Goal: Information Seeking & Learning: Learn about a topic

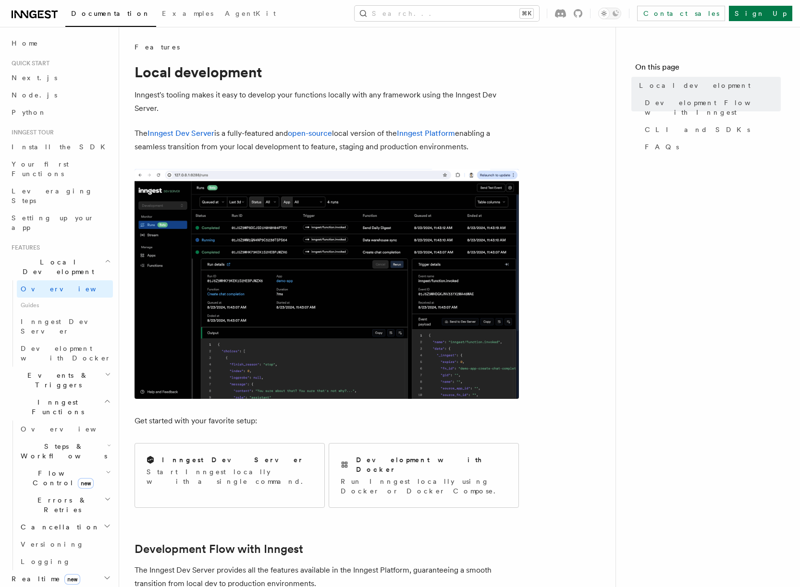
click at [48, 298] on span "Guides" at bounding box center [65, 305] width 96 height 15
click at [44, 318] on span "Inngest Dev Server" at bounding box center [62, 326] width 82 height 17
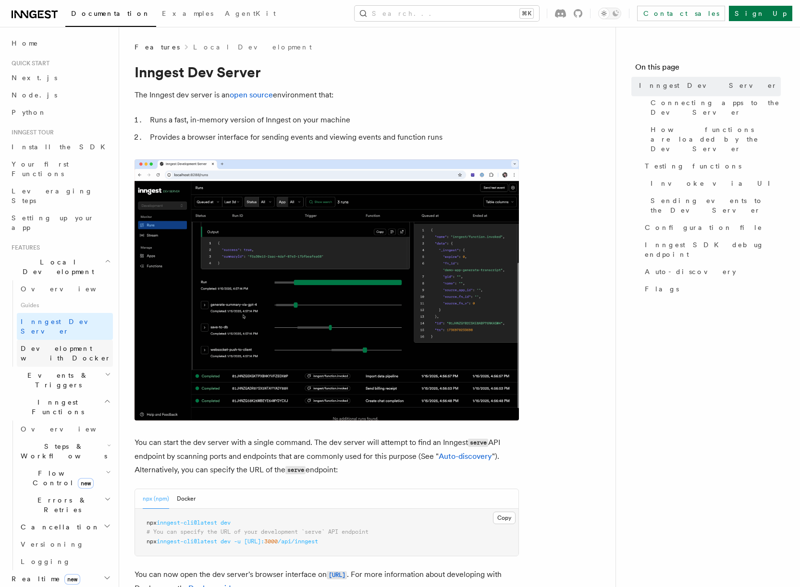
click at [49, 345] on span "Development with Docker" at bounding box center [66, 353] width 90 height 17
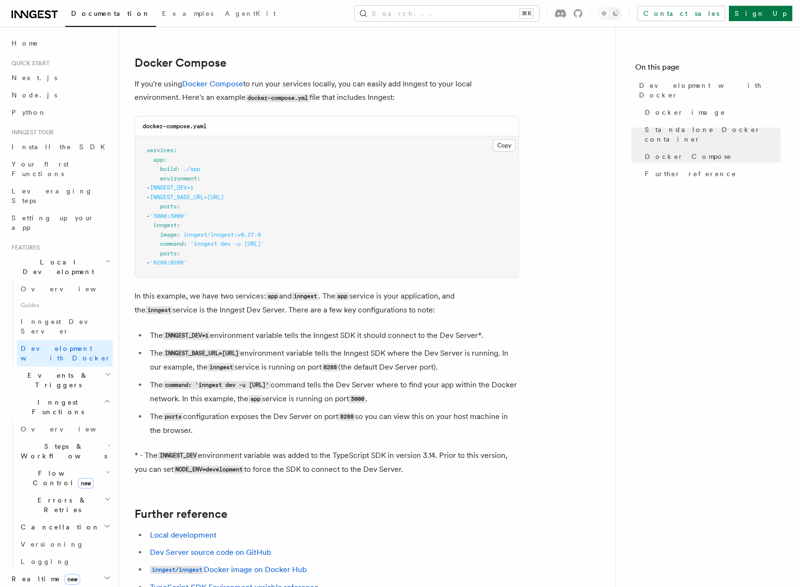
scroll to position [515, 0]
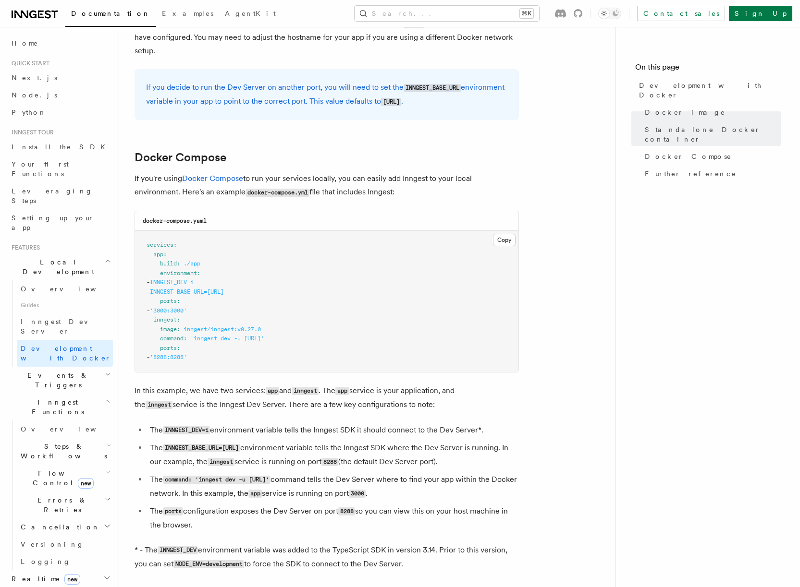
click at [263, 177] on p "If you're using Docker Compose to run your services locally, you can easily add…" at bounding box center [326, 185] width 384 height 27
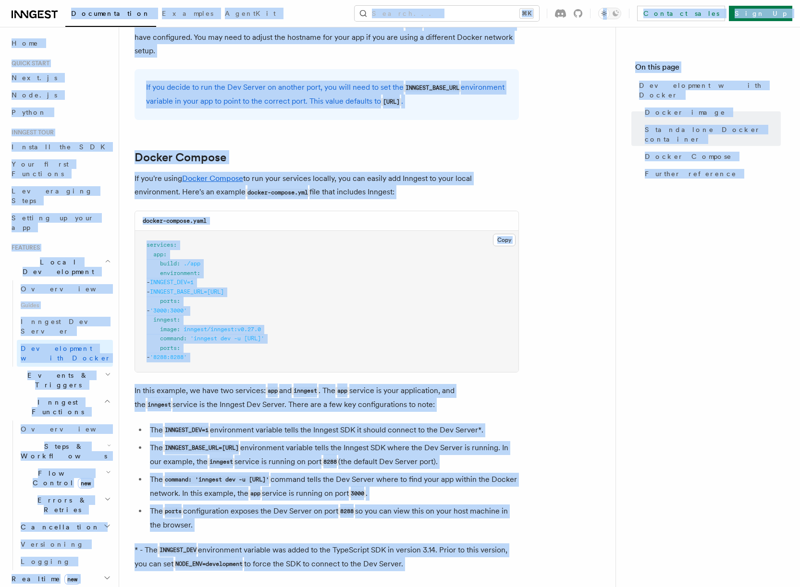
copy body "Loremipsumdol Sitametc AdipiSci Elitse... ⌘D Eiusmod tempo Inci Ut Labore... Et…"
click at [205, 452] on code "INNGEST_BASE_URL=[URL]" at bounding box center [201, 448] width 77 height 8
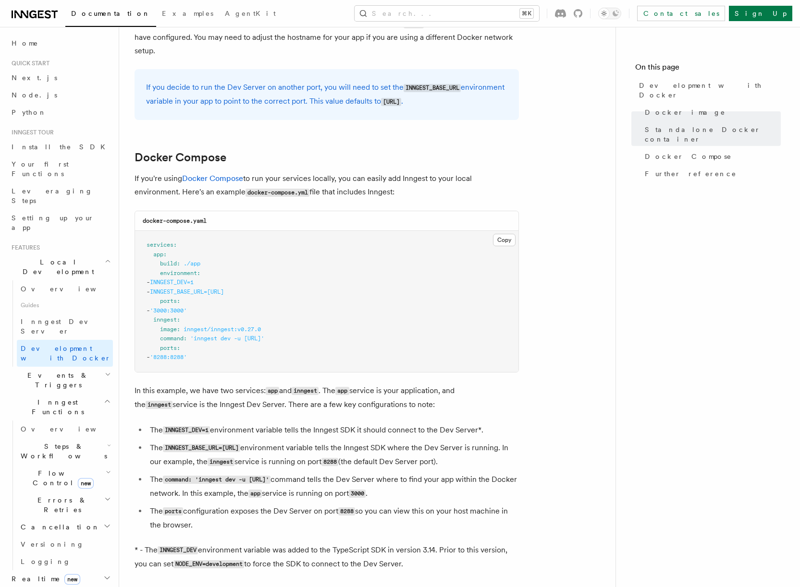
click at [73, 571] on h2 "Realtime new" at bounding box center [60, 579] width 105 height 17
click at [62, 587] on h2 "Middleware" at bounding box center [60, 596] width 105 height 17
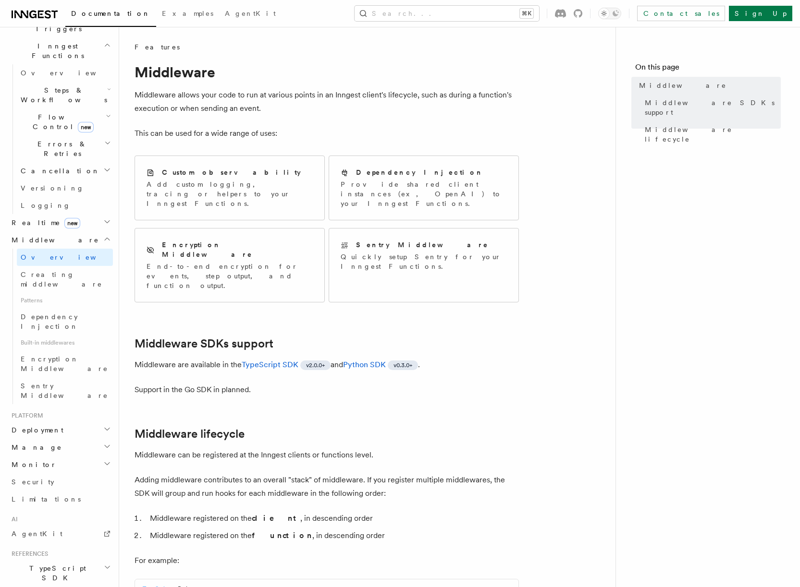
scroll to position [271, 0]
click at [52, 563] on span "TypeScript SDK" at bounding box center [56, 572] width 96 height 19
click at [49, 587] on span "Introduction" at bounding box center [55, 595] width 69 height 8
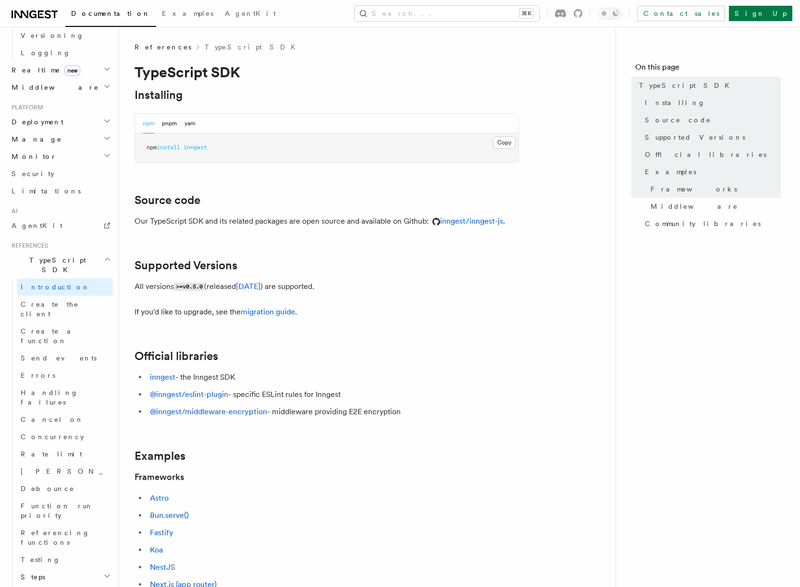
scroll to position [434, 0]
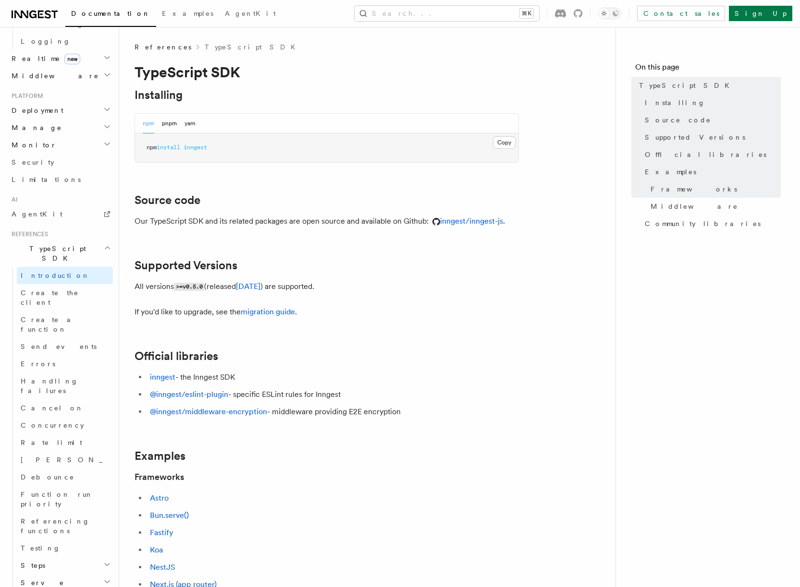
click at [52, 574] on h2 "Serve" at bounding box center [65, 582] width 96 height 17
click at [54, 422] on span "Concurrency" at bounding box center [52, 426] width 63 height 8
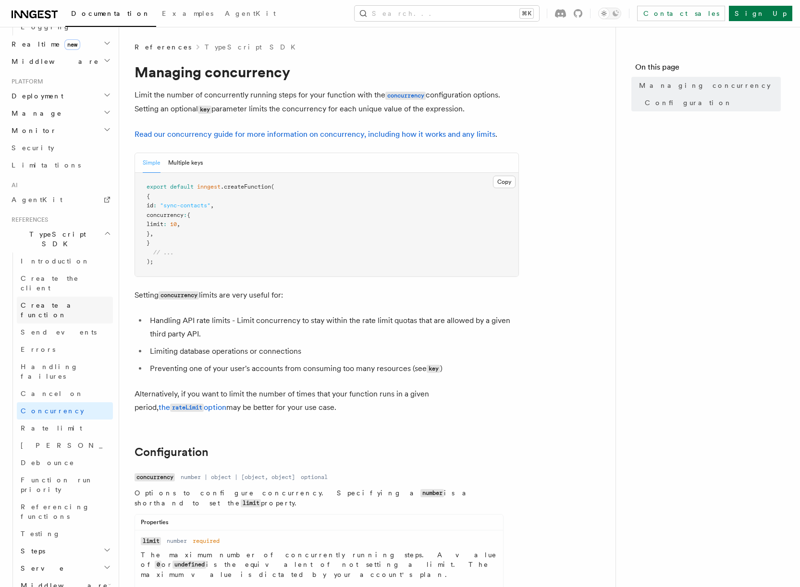
scroll to position [492, 0]
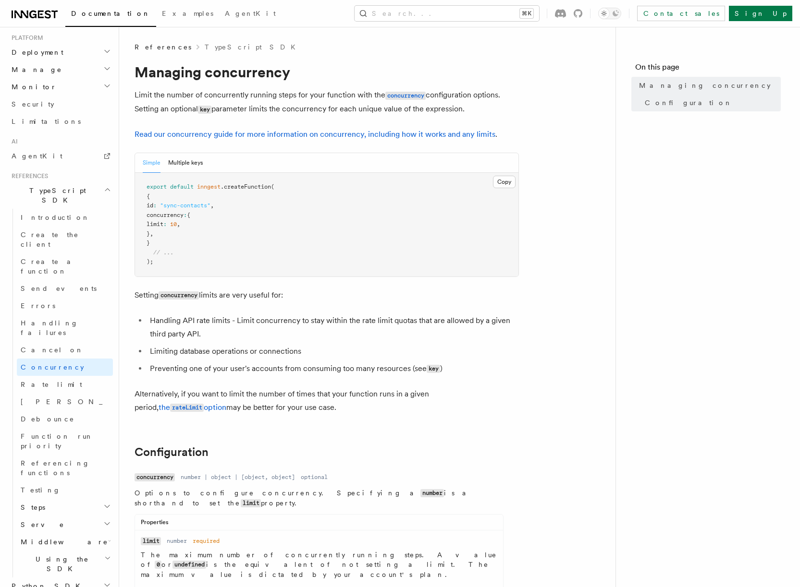
click at [54, 555] on span "Using the SDK" at bounding box center [60, 564] width 87 height 19
click at [76, 583] on span "Environment variables" at bounding box center [70, 591] width 80 height 17
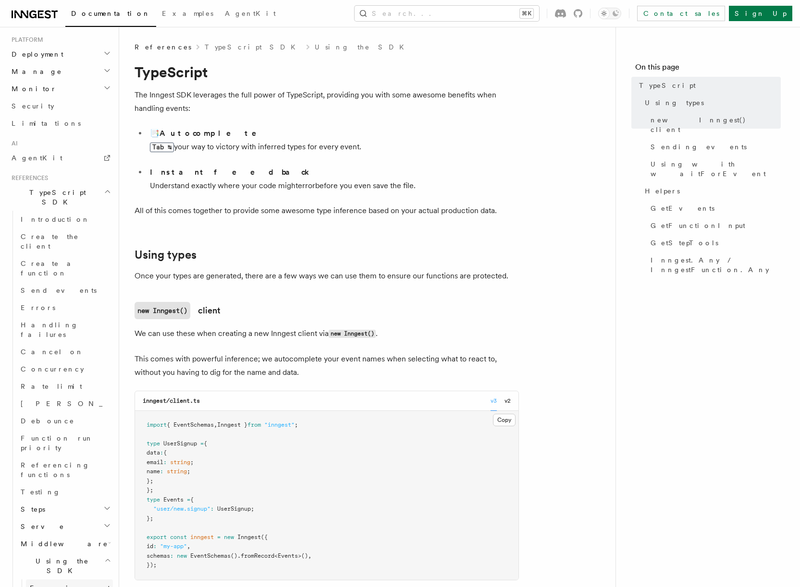
click at [59, 584] on span "Environment variables" at bounding box center [70, 592] width 80 height 17
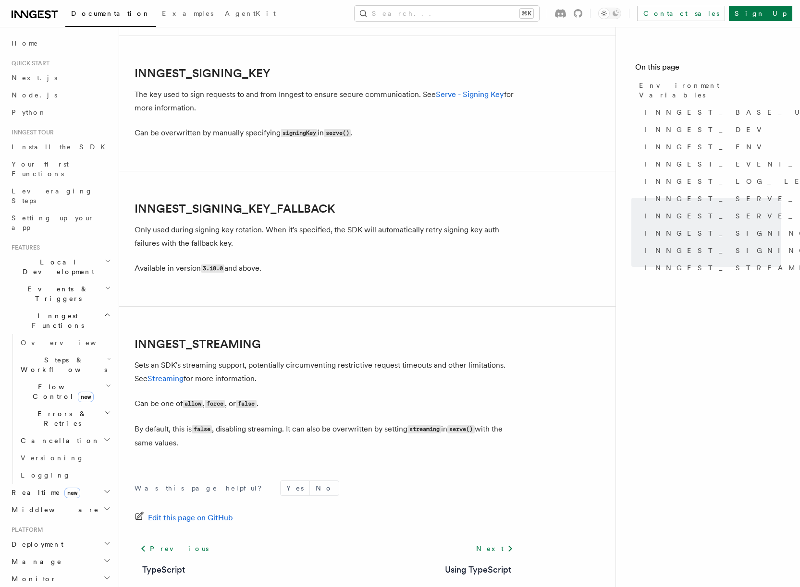
scroll to position [1487, 0]
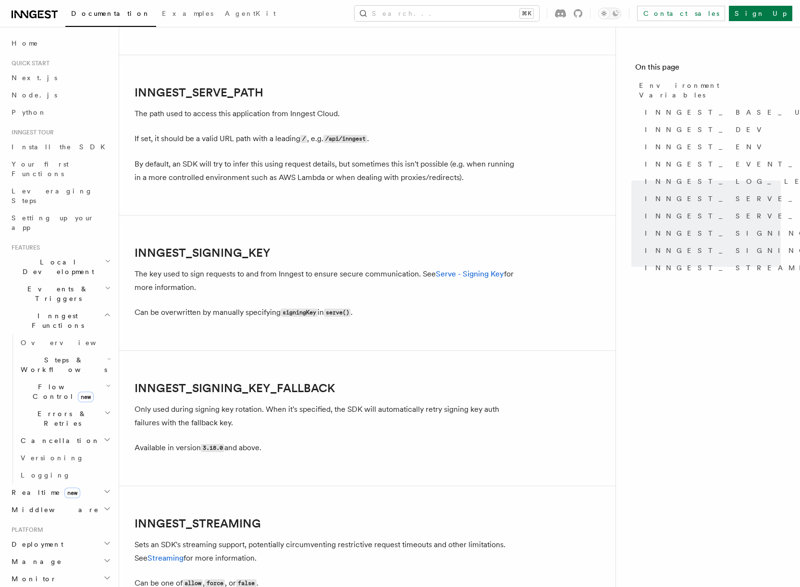
click at [363, 316] on p "Can be overwritten by manually specifying signingKey in serve() ." at bounding box center [326, 313] width 384 height 14
